Goal: Task Accomplishment & Management: Use online tool/utility

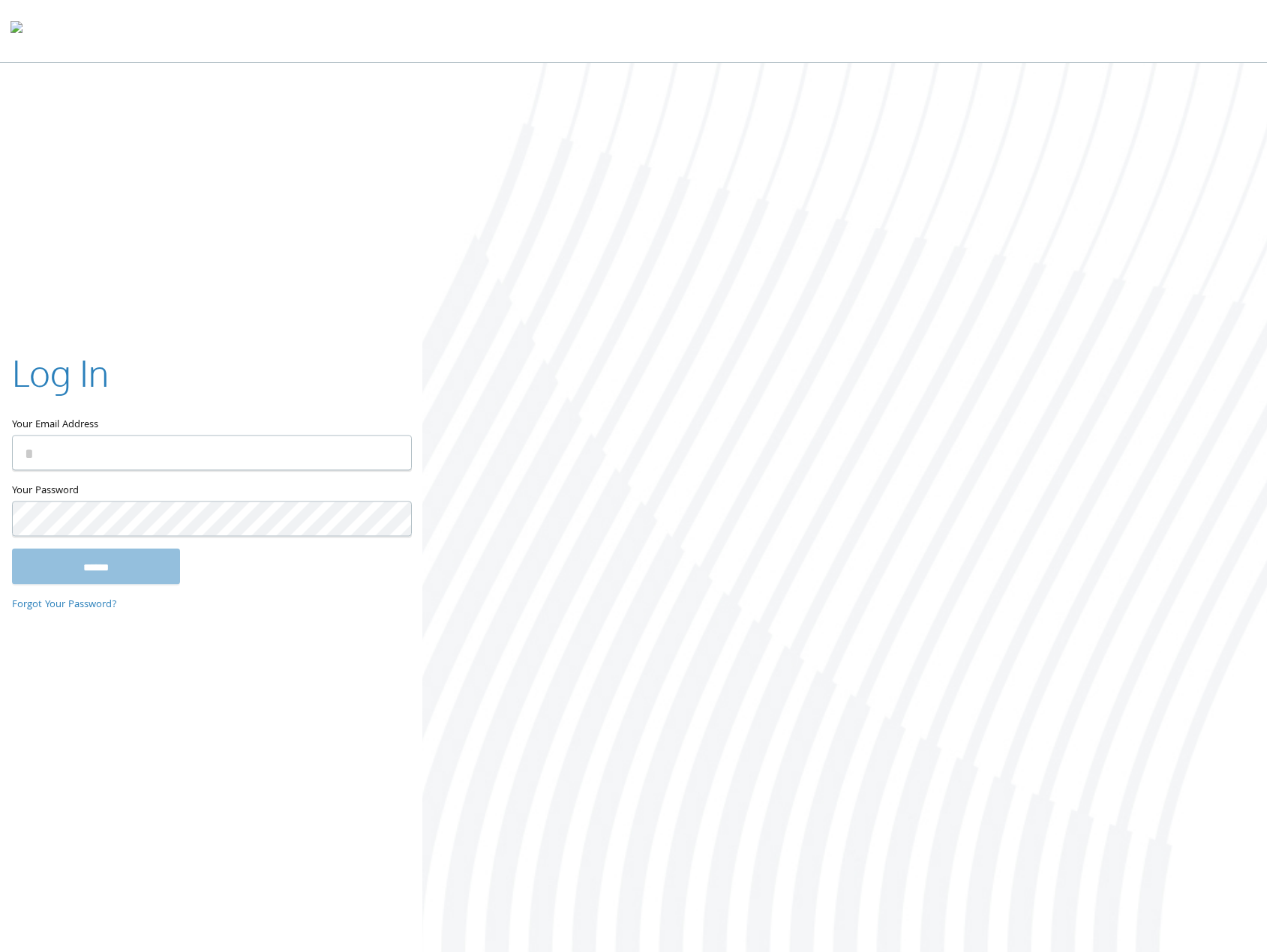
type input "**********"
click at [104, 562] on input "******" at bounding box center [96, 566] width 168 height 36
click at [738, 319] on div at bounding box center [844, 509] width 844 height 893
click at [677, 468] on div at bounding box center [844, 509] width 844 height 893
